Goal: Participate in discussion

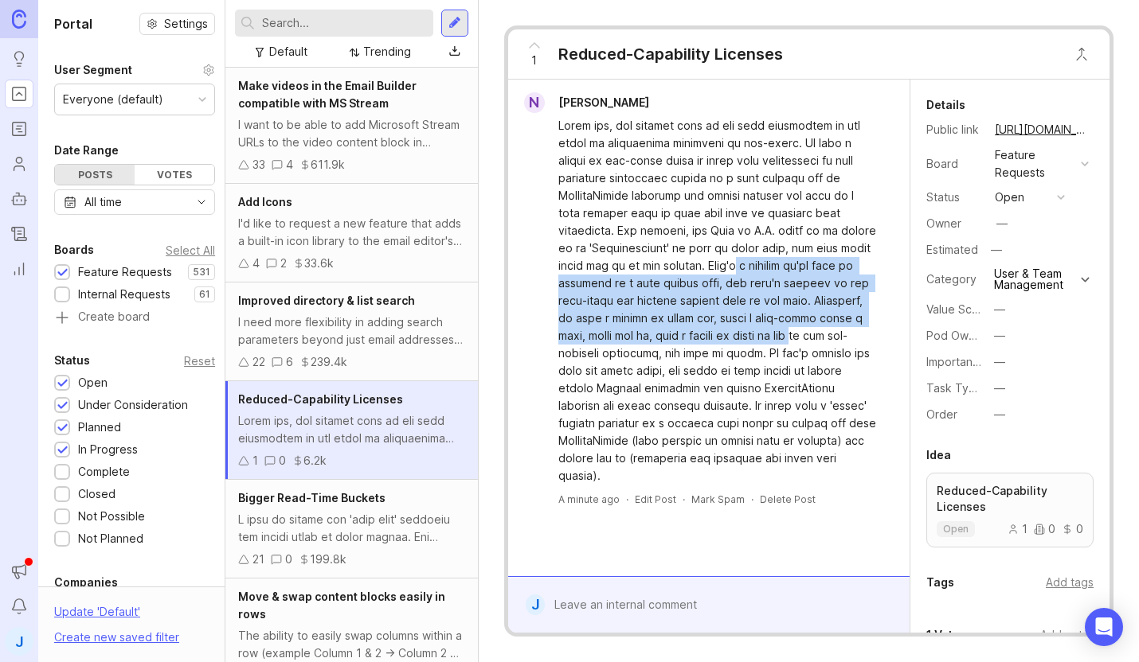
drag, startPoint x: 685, startPoint y: 267, endPoint x: 722, endPoint y: 337, distance: 79.4
click at [722, 338] on div at bounding box center [717, 301] width 319 height 368
click at [722, 337] on div at bounding box center [717, 301] width 319 height 368
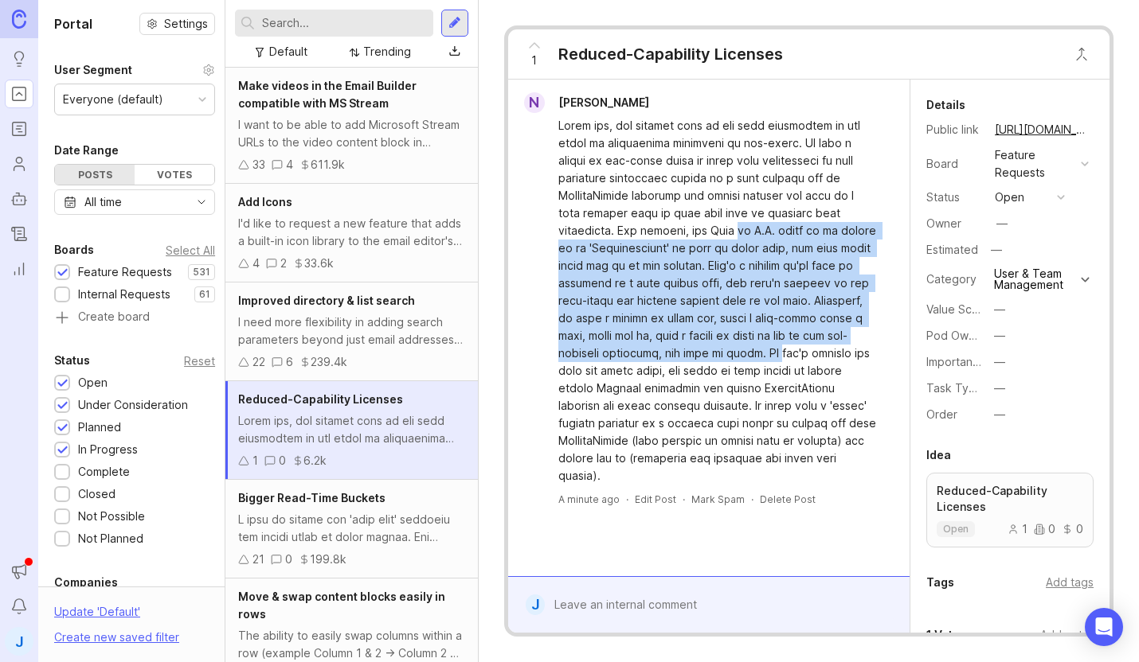
drag, startPoint x: 737, startPoint y: 350, endPoint x: 662, endPoint y: 230, distance: 141.4
click at [662, 229] on div at bounding box center [717, 301] width 319 height 368
click at [662, 230] on div at bounding box center [717, 301] width 319 height 368
drag, startPoint x: 662, startPoint y: 230, endPoint x: 761, endPoint y: 342, distance: 150.0
click at [758, 341] on div at bounding box center [717, 301] width 319 height 368
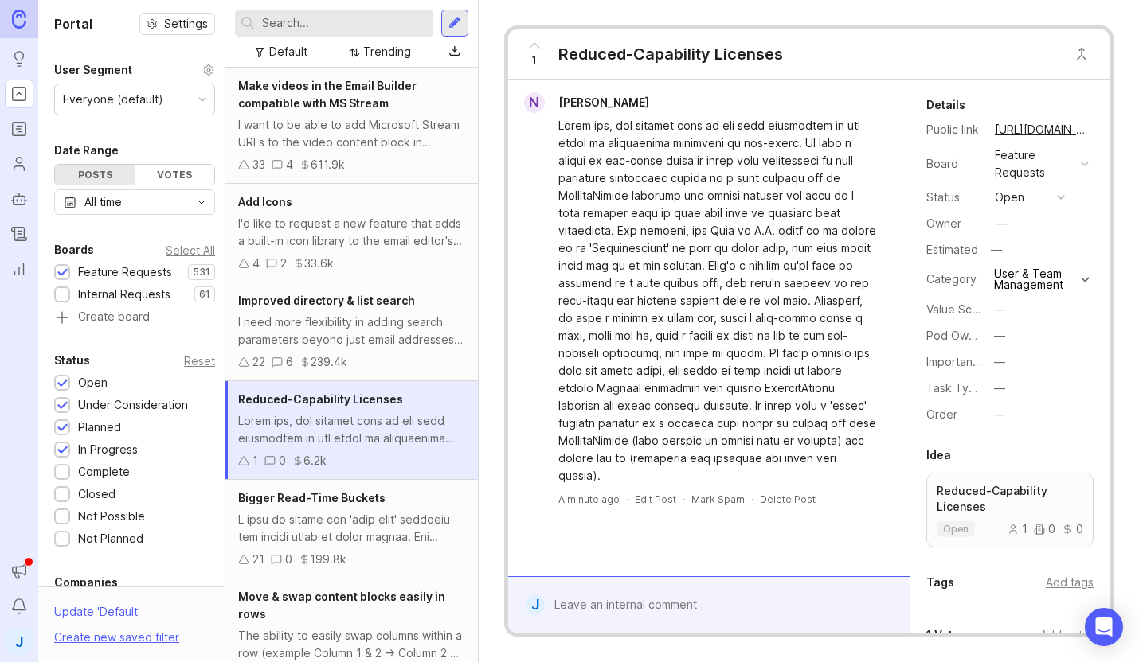
click at [761, 342] on div at bounding box center [717, 301] width 319 height 368
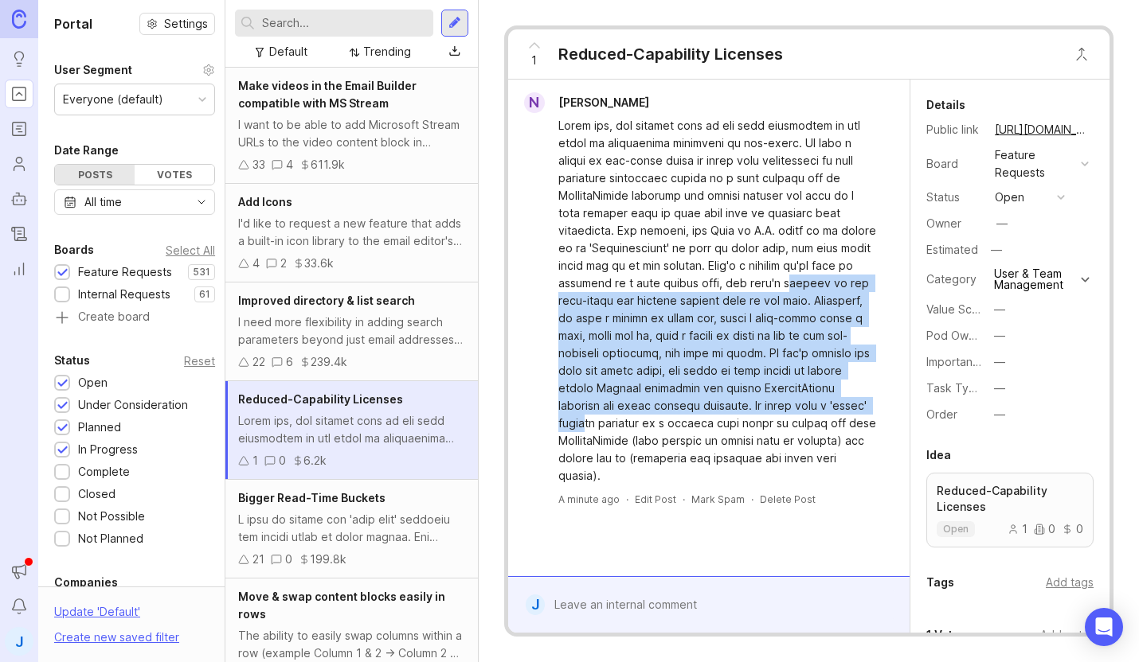
drag, startPoint x: 819, startPoint y: 397, endPoint x: 709, endPoint y: 278, distance: 161.2
click at [709, 278] on div at bounding box center [717, 301] width 319 height 368
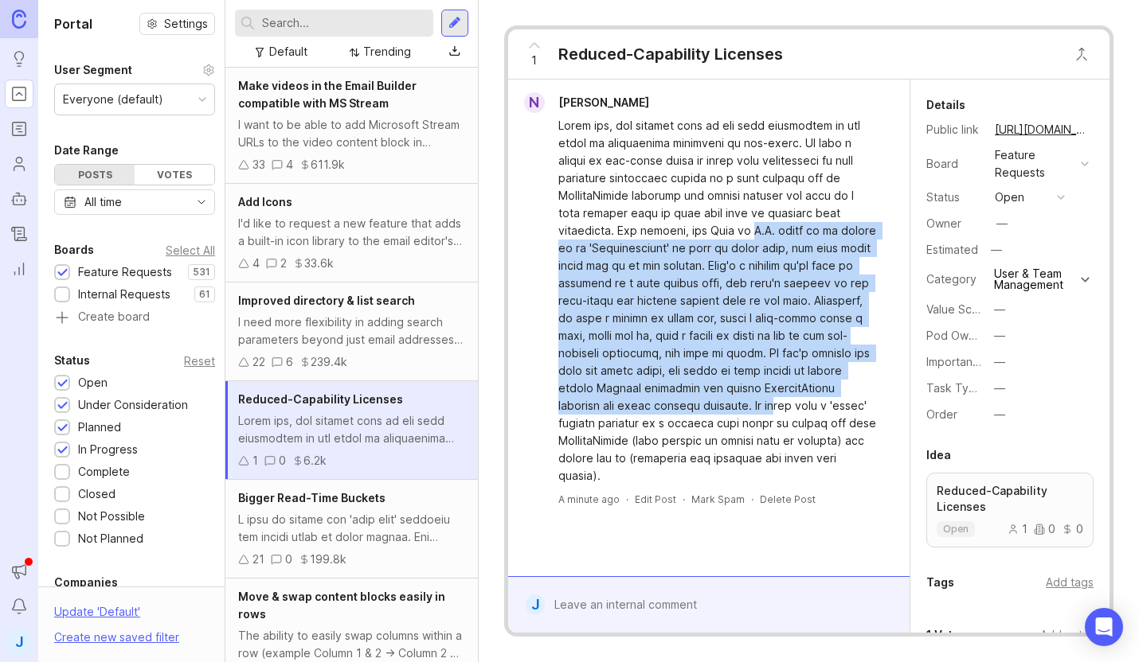
drag, startPoint x: 674, startPoint y: 229, endPoint x: 714, endPoint y: 404, distance: 179.0
click at [714, 404] on div at bounding box center [717, 301] width 319 height 368
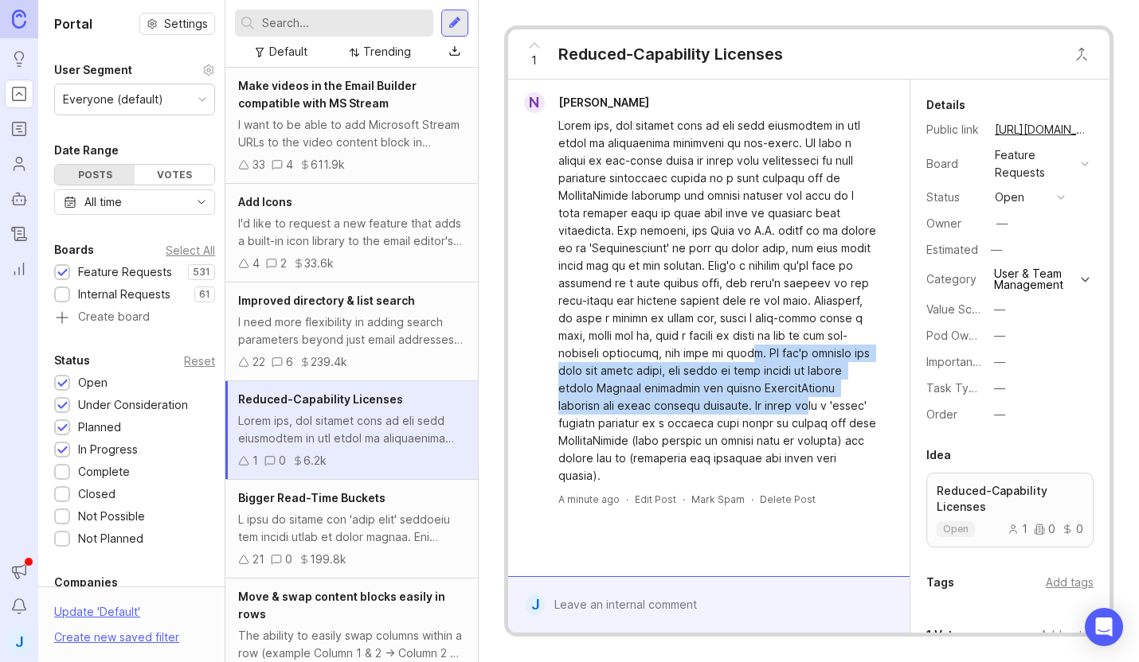
drag, startPoint x: 743, startPoint y: 408, endPoint x: 695, endPoint y: 321, distance: 99.8
click at [695, 321] on div at bounding box center [717, 301] width 319 height 368
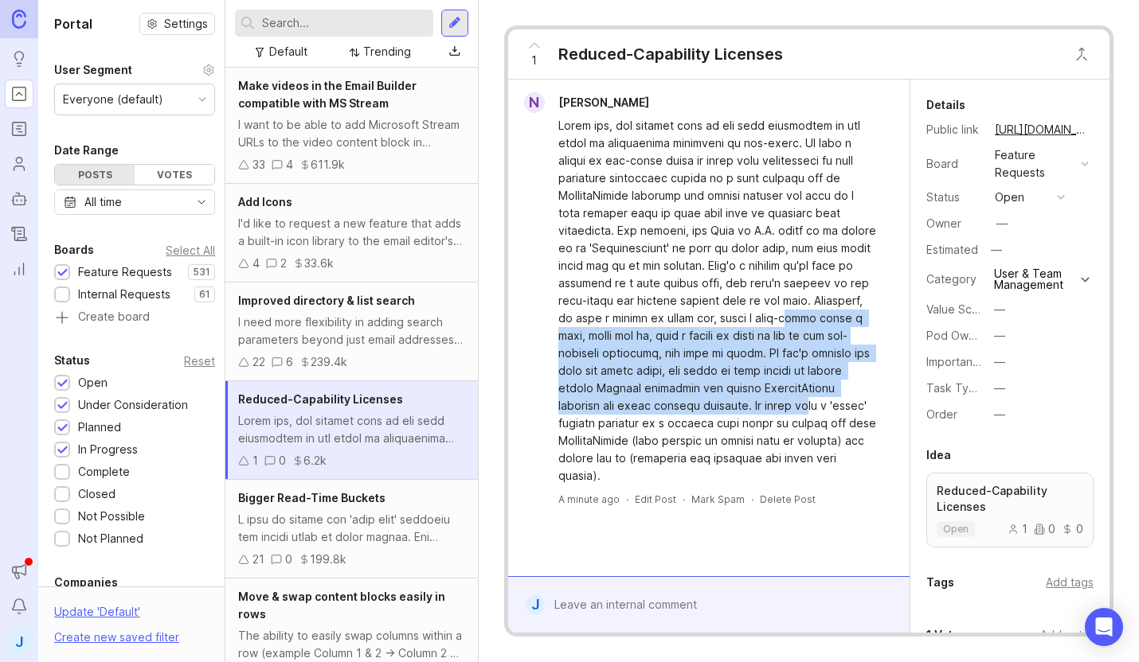
click at [695, 321] on div at bounding box center [717, 301] width 319 height 368
